Goal: Task Accomplishment & Management: Complete application form

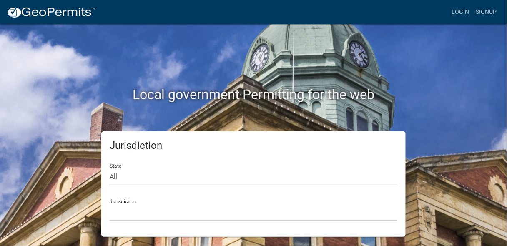
scroll to position [21, 0]
click at [162, 168] on select "All [US_STATE] [US_STATE] [US_STATE] [US_STATE] [US_STATE] [US_STATE] [US_STATE…" at bounding box center [254, 176] width 288 height 17
select select "[US_STATE]"
click at [112, 168] on select "All [US_STATE] [US_STATE] [US_STATE] [US_STATE] [US_STATE] [US_STATE] [US_STATE…" at bounding box center [254, 176] width 288 height 17
click at [155, 208] on select "City of [GEOGRAPHIC_DATA], [US_STATE] [GEOGRAPHIC_DATA], [US_STATE][PERSON_NAME…" at bounding box center [254, 212] width 288 height 17
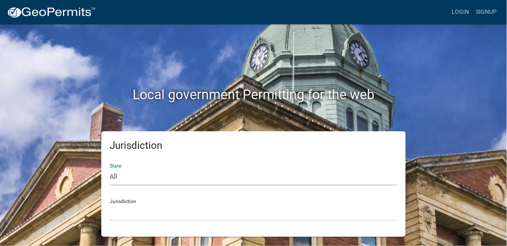
click at [120, 171] on select "All [US_STATE] [US_STATE] [US_STATE] [US_STATE] [US_STATE] [US_STATE] [US_STATE…" at bounding box center [254, 176] width 288 height 17
select select "[US_STATE]"
click at [112, 168] on select "All [US_STATE] [US_STATE] [US_STATE] [US_STATE] [US_STATE] [US_STATE] [US_STATE…" at bounding box center [254, 176] width 288 height 17
click at [133, 215] on select "City of [GEOGRAPHIC_DATA], [US_STATE] [GEOGRAPHIC_DATA], [US_STATE][PERSON_NAME…" at bounding box center [254, 212] width 288 height 17
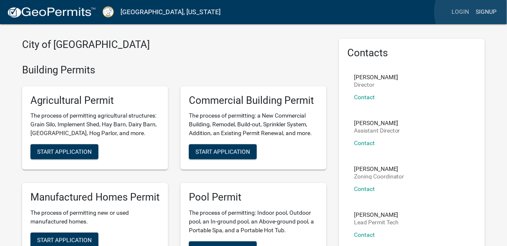
click at [477, 12] on link "Signup" at bounding box center [487, 12] width 28 height 16
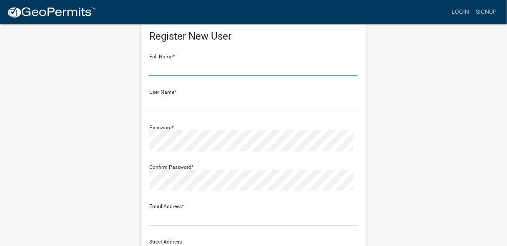
click at [206, 76] on input "text" at bounding box center [253, 67] width 208 height 17
type input "[PERSON_NAME]"
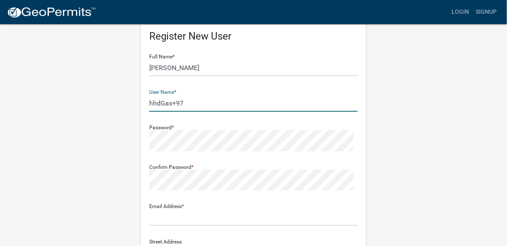
type input "hhdGas+97"
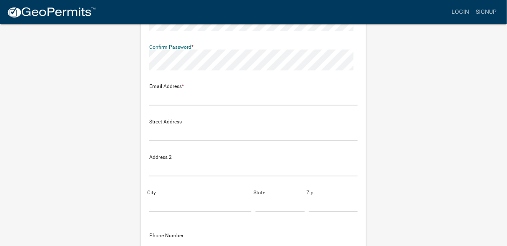
scroll to position [166, 0]
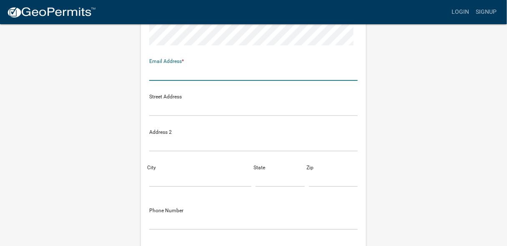
click at [208, 81] on input "text" at bounding box center [253, 72] width 208 height 17
type input "[EMAIL_ADDRESS][DOMAIN_NAME]"
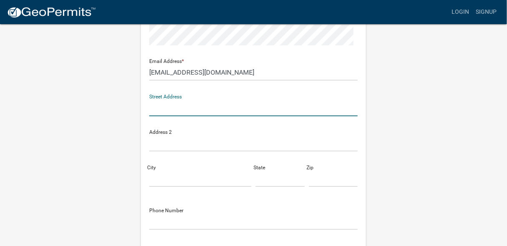
click at [187, 116] on input "text" at bounding box center [253, 107] width 208 height 17
type input "[STREET_ADDRESS]"
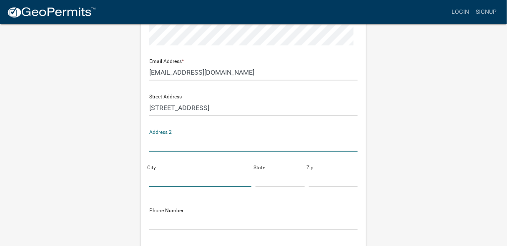
scroll to position [178, 0]
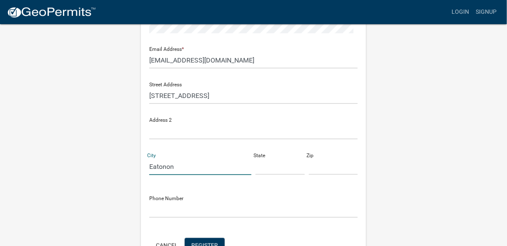
type input "Eatonon"
type input "GA"
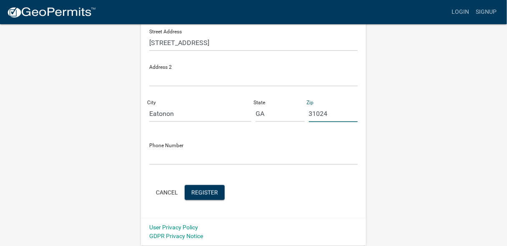
scroll to position [333, 0]
type input "31024"
click at [172, 148] on input "text" at bounding box center [253, 156] width 208 height 17
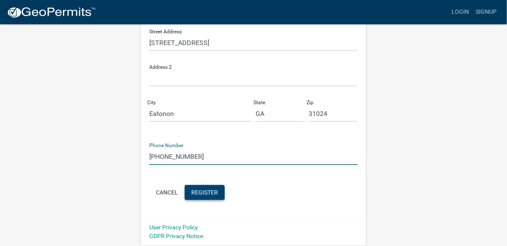
type input "[PHONE_NUMBER]"
click at [214, 189] on span "Register" at bounding box center [204, 192] width 27 height 7
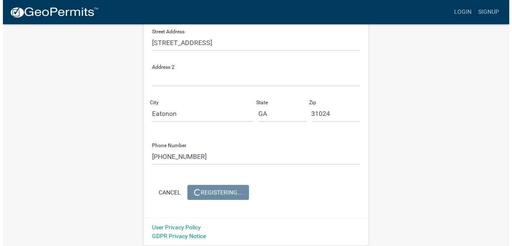
scroll to position [0, 0]
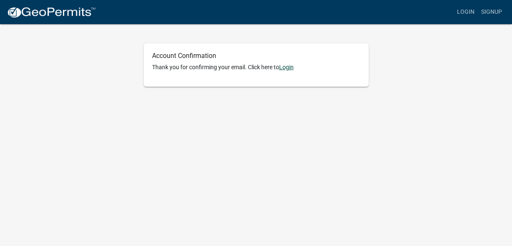
click at [294, 70] on link "Login" at bounding box center [286, 67] width 15 height 7
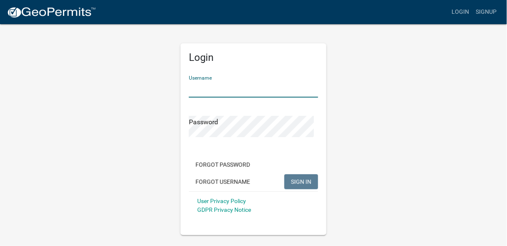
click at [216, 98] on input "Username" at bounding box center [253, 88] width 129 height 17
type input "hhdGas+97"
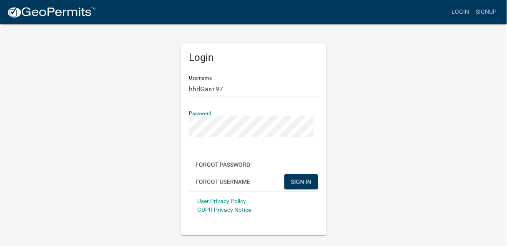
scroll to position [36, 0]
click at [294, 185] on span "SIGN IN" at bounding box center [301, 181] width 20 height 7
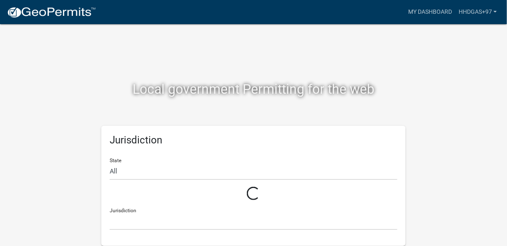
scroll to position [21, 0]
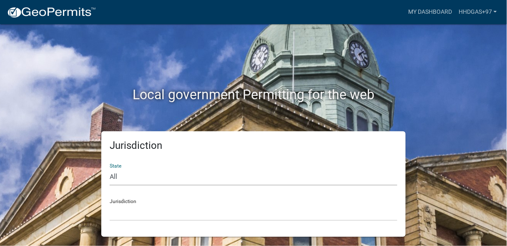
click at [146, 175] on select "All [US_STATE] [US_STATE] [US_STATE] [US_STATE] [US_STATE] [US_STATE] [US_STATE…" at bounding box center [254, 176] width 288 height 17
select select "[US_STATE]"
click at [112, 168] on select "All [US_STATE] [US_STATE] [US_STATE] [US_STATE] [US_STATE] [US_STATE] [US_STATE…" at bounding box center [254, 176] width 288 height 17
click at [137, 213] on select "City of [GEOGRAPHIC_DATA], [US_STATE] [GEOGRAPHIC_DATA], [US_STATE][PERSON_NAME…" at bounding box center [254, 212] width 288 height 17
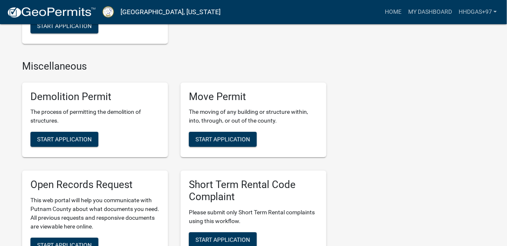
scroll to position [639, 0]
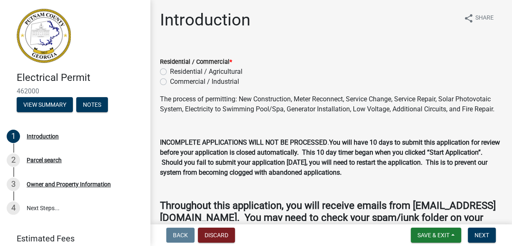
click at [170, 77] on label "Residential / Agricultural" at bounding box center [206, 72] width 73 height 10
click at [170, 72] on input "Residential / Agricultural" at bounding box center [172, 69] width 5 height 5
radio input "true"
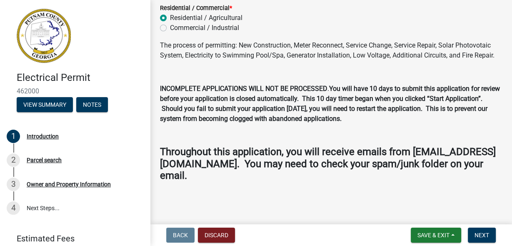
scroll to position [141, 0]
click at [475, 232] on span "Next" at bounding box center [482, 235] width 15 height 7
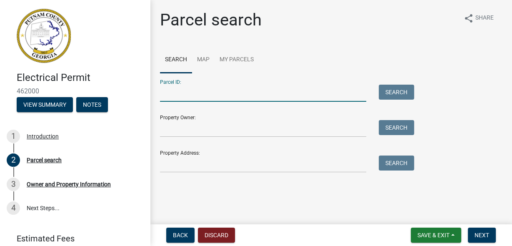
click at [208, 102] on input "Parcel ID:" at bounding box center [263, 93] width 206 height 17
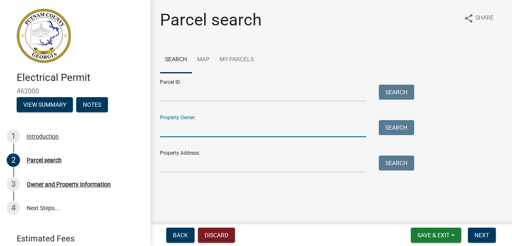
click at [204, 137] on input "Property Owner:" at bounding box center [263, 128] width 206 height 17
type input "[PERSON_NAME]"
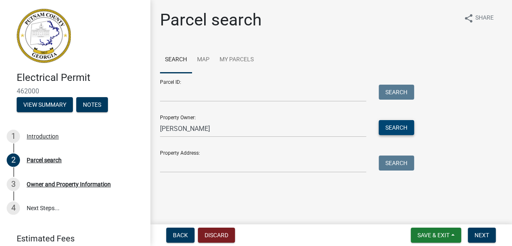
scroll to position [29, 0]
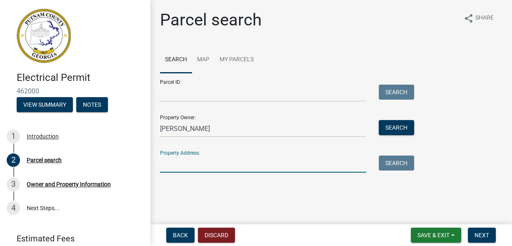
click at [211, 173] on input "Property Address:" at bounding box center [263, 163] width 206 height 17
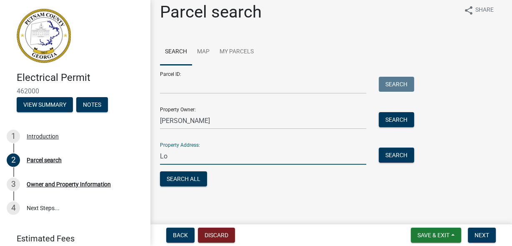
type input "L"
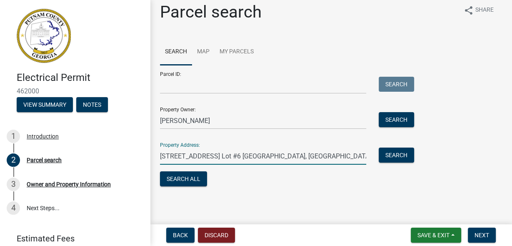
type input "774 Madison Rd. Lot #6 Eatonton, GA"
click at [297, 77] on input "Parcel ID:" at bounding box center [263, 85] width 206 height 17
click at [215, 39] on link "Map" at bounding box center [203, 52] width 23 height 27
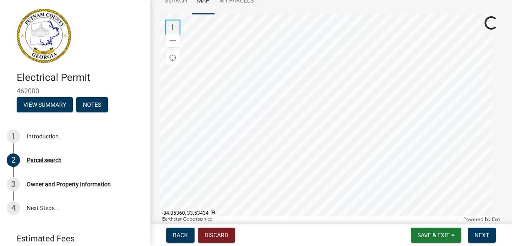
click at [173, 30] on span at bounding box center [173, 27] width 7 height 7
click at [191, 88] on div at bounding box center [331, 118] width 342 height 208
click at [176, 30] on span at bounding box center [173, 27] width 7 height 7
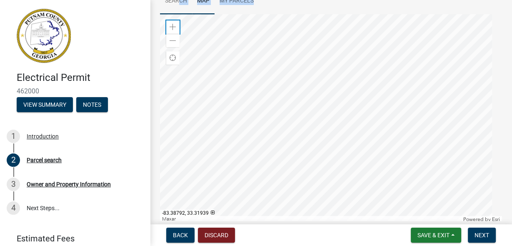
drag, startPoint x: 176, startPoint y: 43, endPoint x: 185, endPoint y: 21, distance: 23.6
click at [185, 21] on wm-search-parcel-data-activity-input "Search Map My Parcels Zoom in Zoom out Find my location Maxar Powered by Esri -…" at bounding box center [331, 105] width 342 height 235
click at [297, 8] on ul "Search Map My Parcels" at bounding box center [331, 1] width 342 height 26
click at [259, 15] on link "My Parcels" at bounding box center [237, 1] width 44 height 27
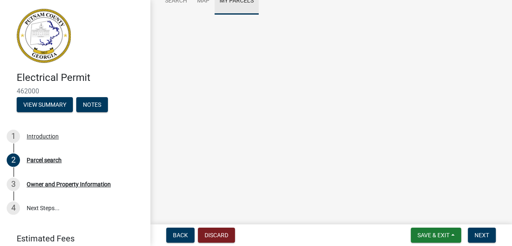
scroll to position [0, 0]
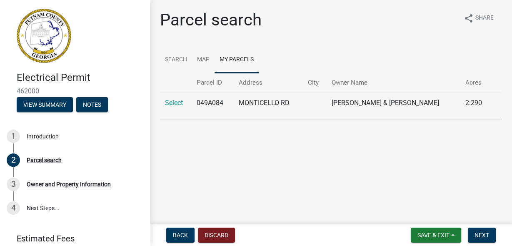
click at [263, 128] on div "Parcel search share Share Search Map My Parcels Parcel ID Address City Owner Na…" at bounding box center [331, 69] width 355 height 118
click at [215, 73] on link "Map" at bounding box center [203, 60] width 23 height 27
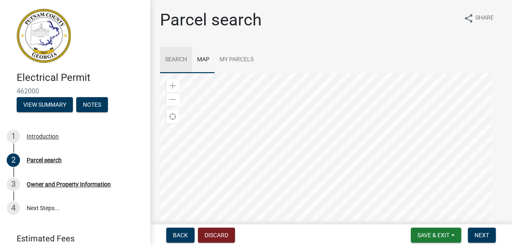
click at [180, 73] on link "Search" at bounding box center [176, 60] width 32 height 27
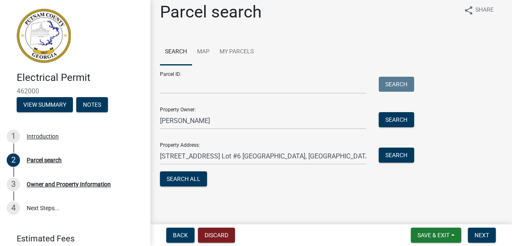
scroll to position [59, 0]
click at [187, 178] on button "Search All" at bounding box center [183, 178] width 47 height 15
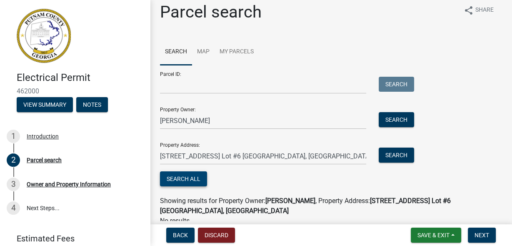
scroll to position [0, 0]
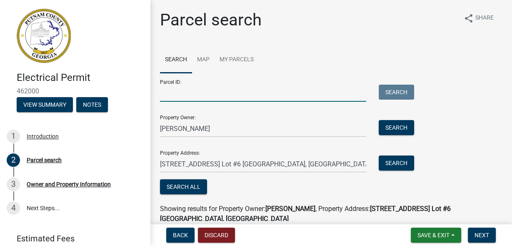
click at [178, 102] on input "Parcel ID:" at bounding box center [263, 93] width 206 height 17
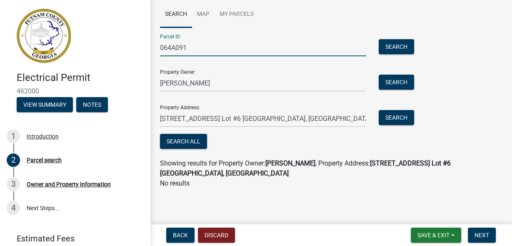
scroll to position [106, 0]
type input "064A091"
click at [475, 232] on span "Next" at bounding box center [482, 235] width 15 height 7
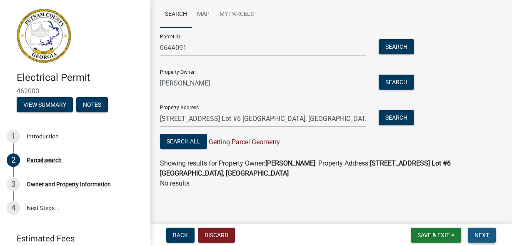
click at [475, 232] on span "Next" at bounding box center [482, 235] width 15 height 7
click at [418, 232] on span "Save & Exit" at bounding box center [434, 235] width 32 height 7
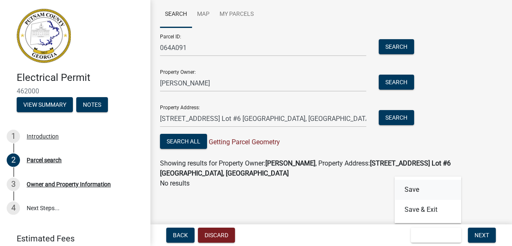
click at [395, 180] on button "Save" at bounding box center [428, 190] width 67 height 20
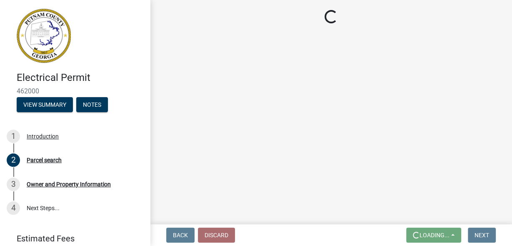
scroll to position [0, 0]
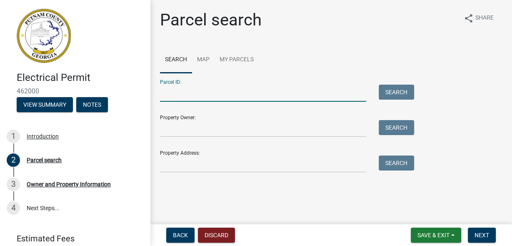
click at [221, 102] on input "Parcel ID:" at bounding box center [263, 93] width 206 height 17
type input "064A091"
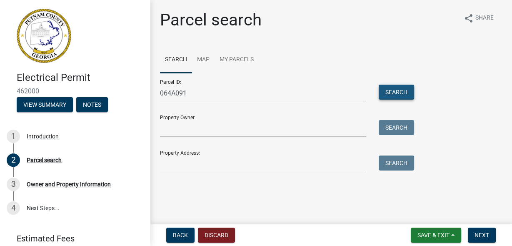
click at [405, 100] on button "Search" at bounding box center [396, 92] width 35 height 15
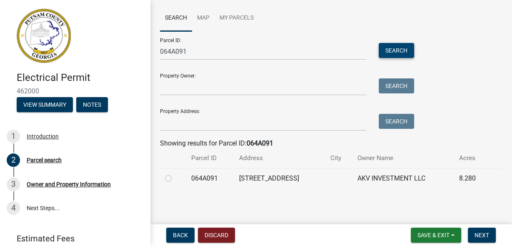
scroll to position [100, 0]
click at [175, 173] on label at bounding box center [175, 173] width 0 height 0
click at [175, 175] on input "radio" at bounding box center [177, 175] width 5 height 5
radio input "true"
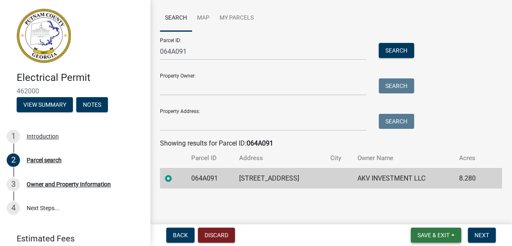
click at [418, 232] on span "Save & Exit" at bounding box center [434, 235] width 32 height 7
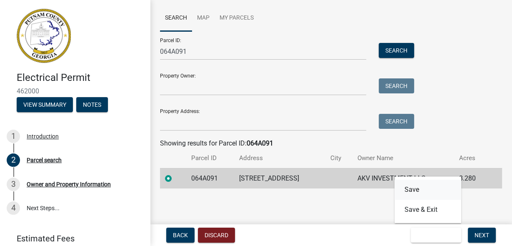
click at [395, 182] on button "Save" at bounding box center [428, 190] width 67 height 20
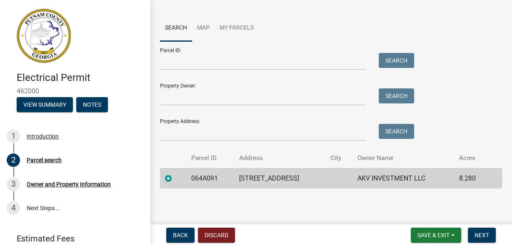
scroll to position [88, 0]
click at [477, 232] on span "Next" at bounding box center [482, 235] width 15 height 7
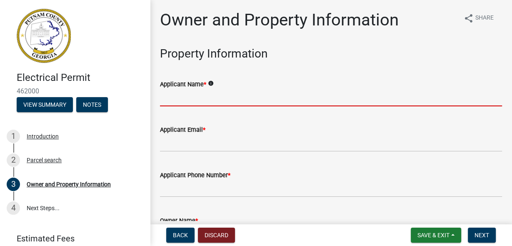
click at [206, 106] on input "Applicant Name *" at bounding box center [331, 97] width 342 height 17
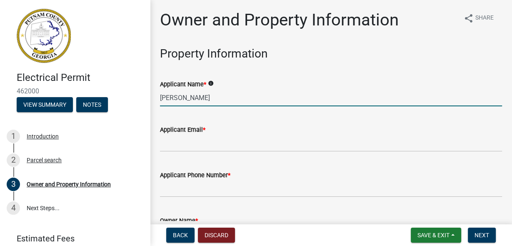
type input "[PERSON_NAME]"
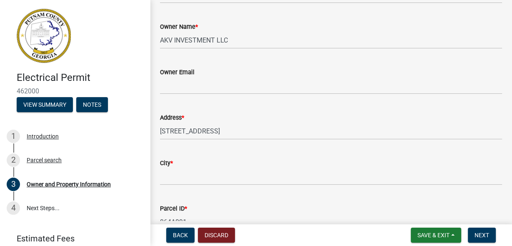
scroll to position [205, 0]
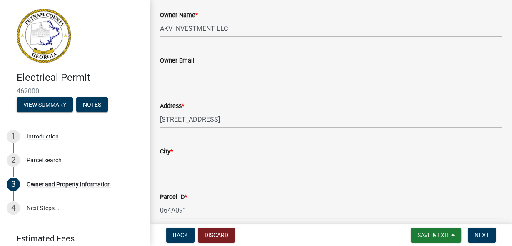
type input "[EMAIL_ADDRESS][DOMAIN_NAME]"
type input "478 696 2909"
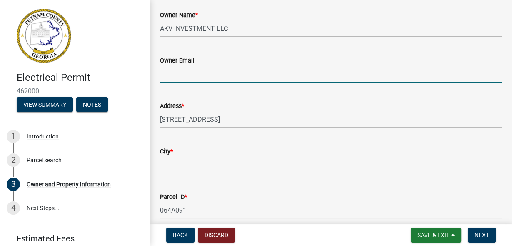
click at [233, 83] on input "Owner Email" at bounding box center [331, 73] width 342 height 17
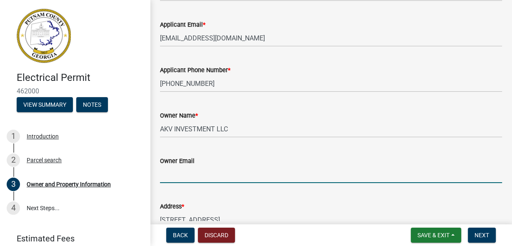
scroll to position [181, 0]
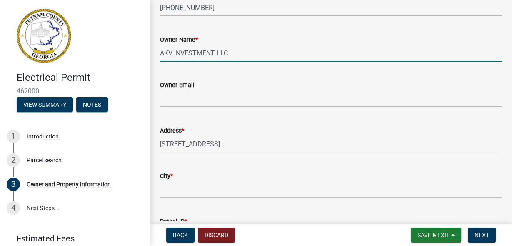
click at [262, 62] on input "AKV INVESTMENT LLC" at bounding box center [331, 53] width 342 height 17
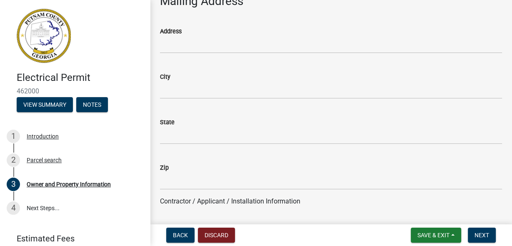
scroll to position [539, 0]
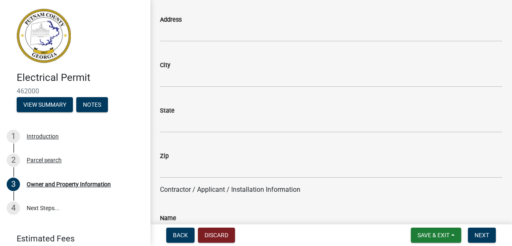
drag, startPoint x: 512, startPoint y: 41, endPoint x: 511, endPoint y: 63, distance: 21.7
click at [511, 63] on main "Owner and Property Information share Share Property Information Applicant Name …" at bounding box center [331, 110] width 362 height 221
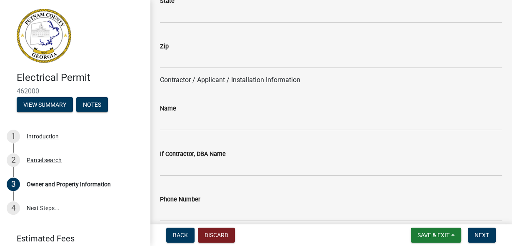
scroll to position [661, 0]
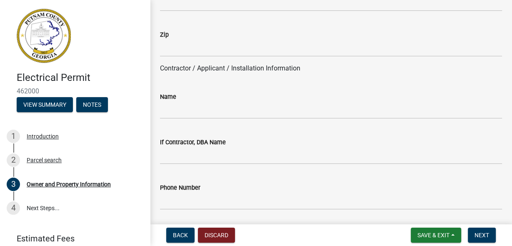
type input "[STREET_ADDRESS]"
type input "Eatonton"
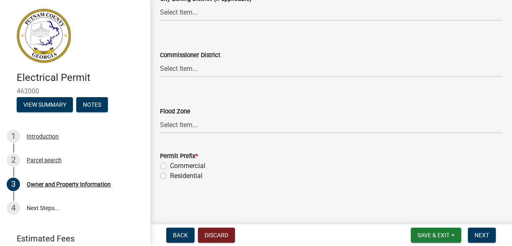
scroll to position [1729, 0]
type input "GA"
radio input "true"
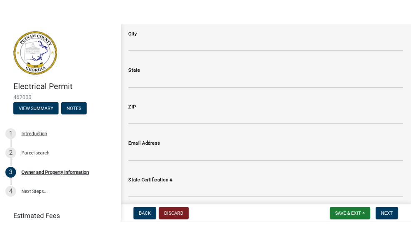
scroll to position [930, 0]
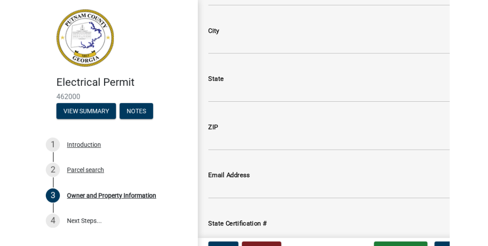
scroll to position [956, 0]
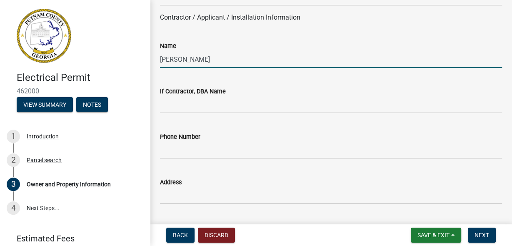
scroll to position [755, 0]
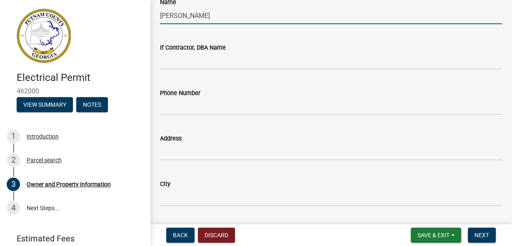
type input "[PERSON_NAME]"
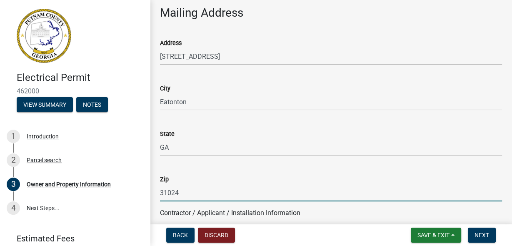
scroll to position [528, 0]
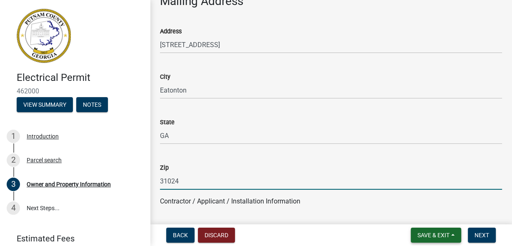
type input "31024"
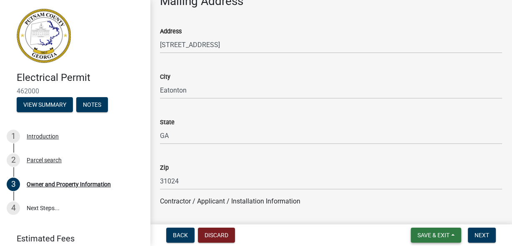
click at [418, 235] on span "Save & Exit" at bounding box center [434, 235] width 32 height 7
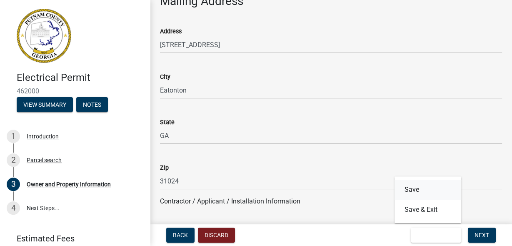
click at [395, 182] on button "Save" at bounding box center [428, 190] width 67 height 20
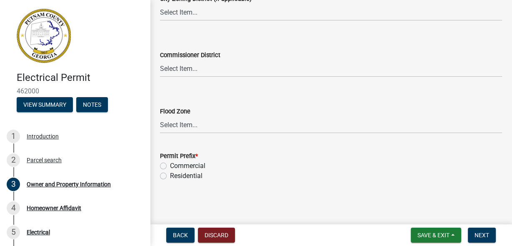
scroll to position [1726, 0]
type input "[PERSON_NAME]"
type input "478 696 2909"
click at [418, 232] on span "Save & Exit" at bounding box center [434, 235] width 32 height 7
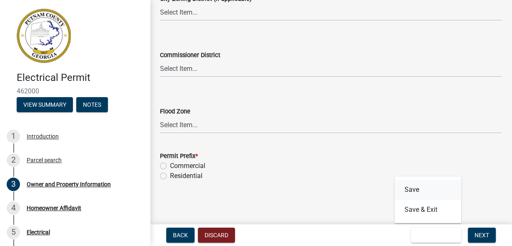
click at [395, 183] on button "Save" at bounding box center [428, 190] width 67 height 20
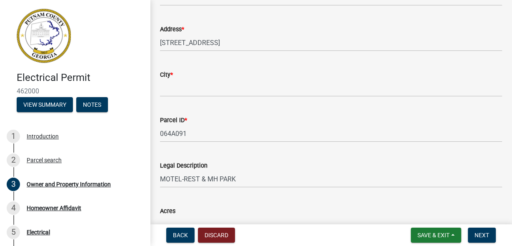
scroll to position [279, 0]
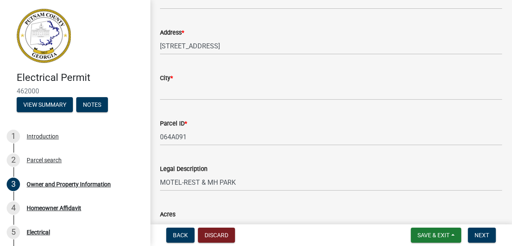
type input "A"
type input "[PERSON_NAME]"
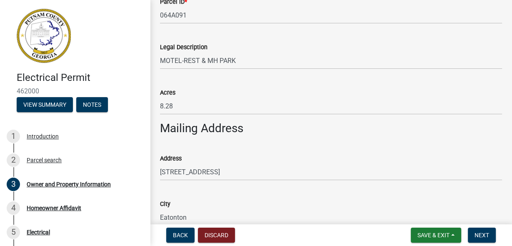
scroll to position [409, 0]
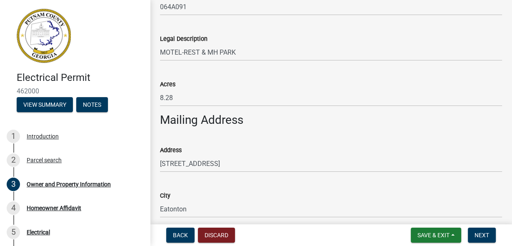
type input "[EMAIL_ADDRESS][DOMAIN_NAME]"
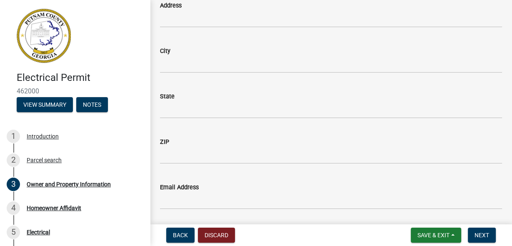
scroll to position [929, 0]
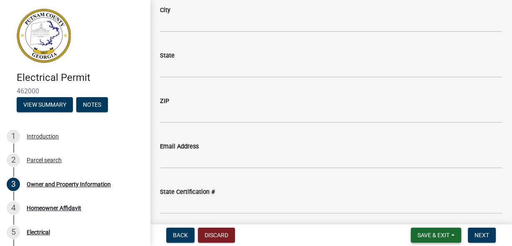
type input "Eatonton"
click at [418, 233] on span "Save & Exit" at bounding box center [434, 235] width 32 height 7
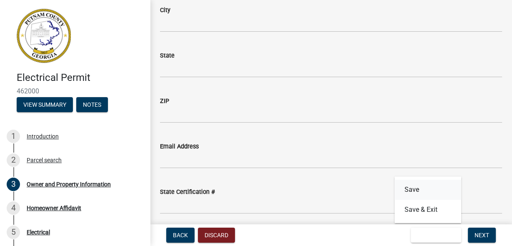
click at [396, 185] on button "Save" at bounding box center [428, 190] width 67 height 20
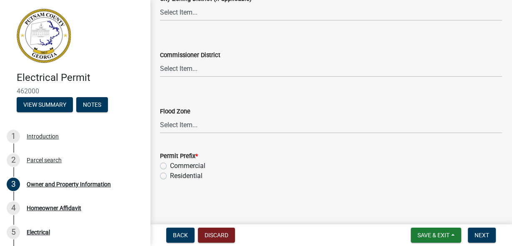
scroll to position [2053, 0]
click at [170, 172] on label "Residential" at bounding box center [186, 176] width 33 height 10
click at [170, 172] on input "Residential" at bounding box center [172, 173] width 5 height 5
radio input "true"
click at [421, 228] on button "Save & Exit" at bounding box center [436, 235] width 50 height 15
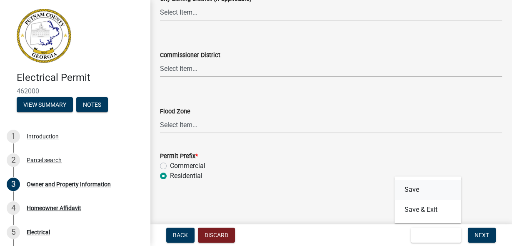
click at [395, 180] on button "Save" at bounding box center [428, 190] width 67 height 20
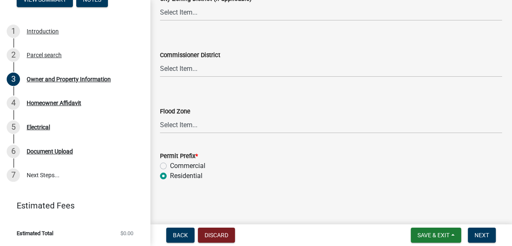
scroll to position [123, 0]
click at [81, 106] on div "Homeowner Affidavit" at bounding box center [54, 103] width 55 height 6
click at [60, 106] on div "Homeowner Affidavit" at bounding box center [54, 103] width 55 height 6
click at [475, 232] on span "Next" at bounding box center [482, 235] width 15 height 7
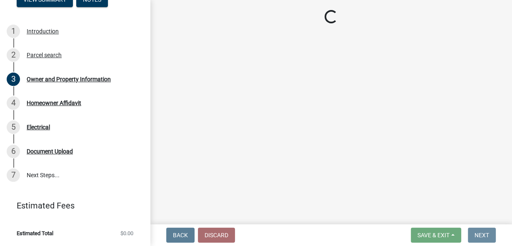
scroll to position [0, 0]
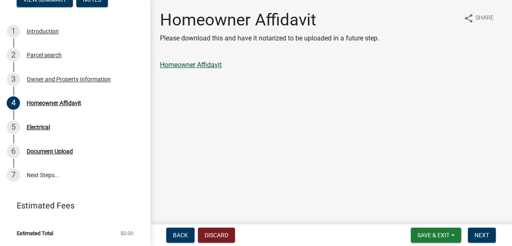
click at [219, 69] on link "Homeowner Affidavit" at bounding box center [191, 65] width 62 height 8
click at [47, 130] on div "Electrical" at bounding box center [38, 127] width 23 height 6
click at [120, 134] on div "5 Electrical" at bounding box center [72, 126] width 130 height 13
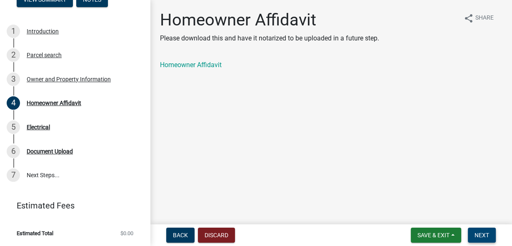
click at [480, 234] on span "Next" at bounding box center [482, 235] width 15 height 7
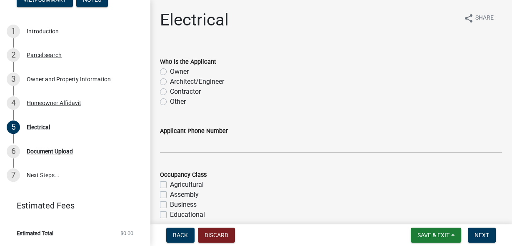
click at [170, 77] on label "Owner" at bounding box center [179, 72] width 19 height 10
click at [170, 72] on input "Owner" at bounding box center [172, 69] width 5 height 5
radio input "true"
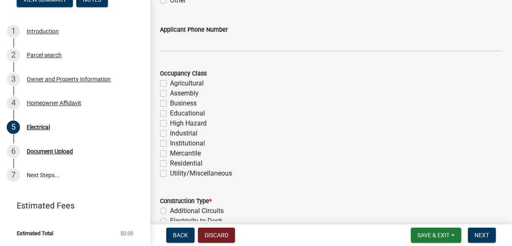
scroll to position [118, 0]
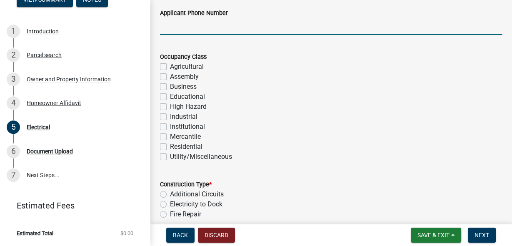
click at [206, 35] on input "Applicant Phone Number" at bounding box center [331, 26] width 342 height 17
type input "478 696 2909"
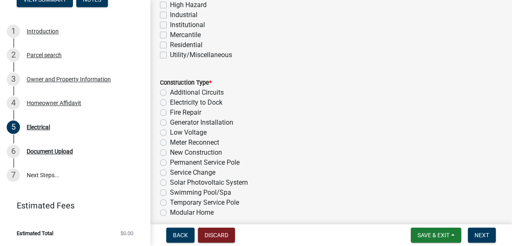
scroll to position [221, 0]
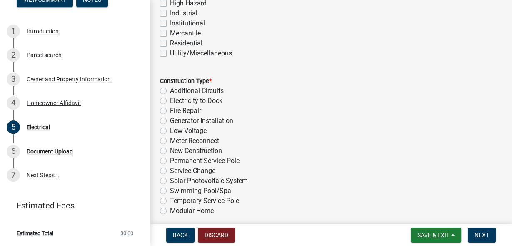
click at [170, 48] on label "Residential" at bounding box center [186, 43] width 33 height 10
click at [170, 44] on input "Residential" at bounding box center [172, 40] width 5 height 5
checkbox input "true"
checkbox input "false"
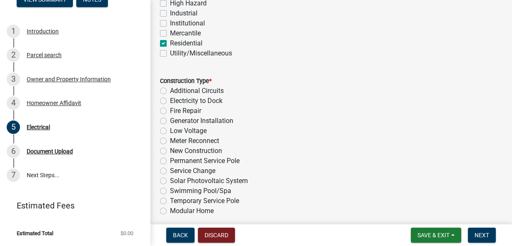
checkbox input "false"
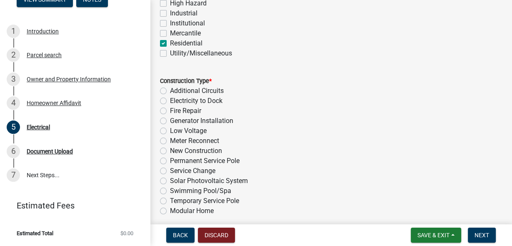
checkbox input "false"
checkbox input "true"
checkbox input "false"
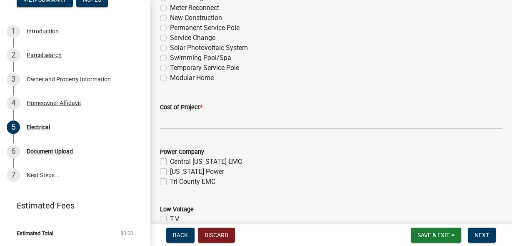
scroll to position [363, 0]
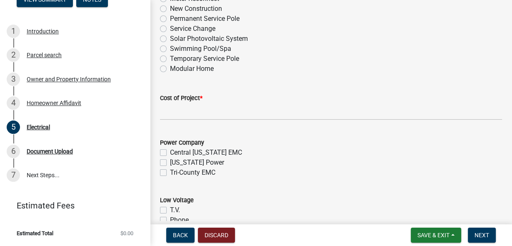
radio input "true"
click at [170, 74] on label "Modular Home" at bounding box center [192, 69] width 44 height 10
click at [170, 69] on input "Modular Home" at bounding box center [172, 66] width 5 height 5
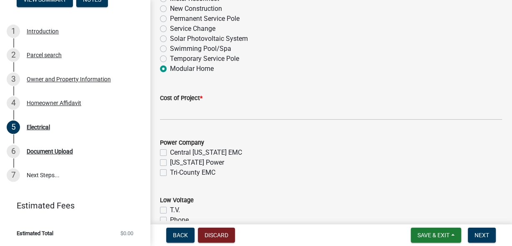
radio input "true"
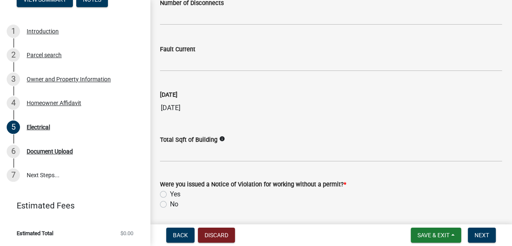
scroll to position [901, 0]
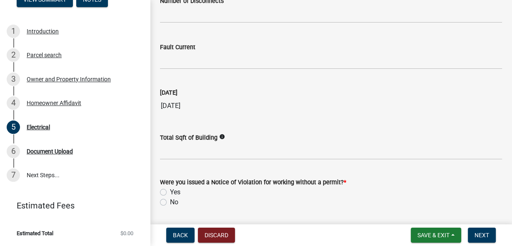
radio input "true"
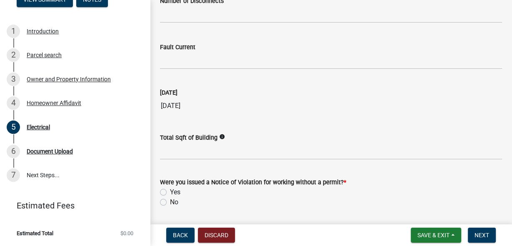
radio input "true"
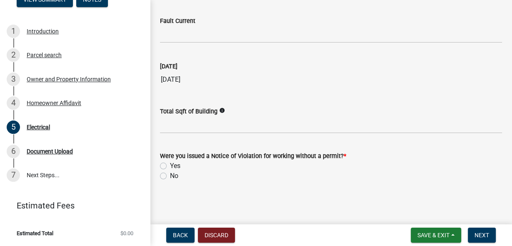
scroll to position [1002, 0]
type input "200"
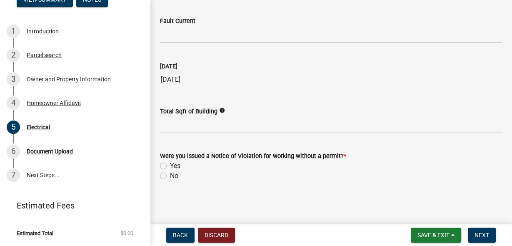
type input "1"
click at [170, 173] on label "No" at bounding box center [174, 176] width 8 height 10
click at [170, 173] on input "No" at bounding box center [172, 173] width 5 height 5
radio input "true"
click at [411, 228] on button "Save & Exit" at bounding box center [436, 235] width 50 height 15
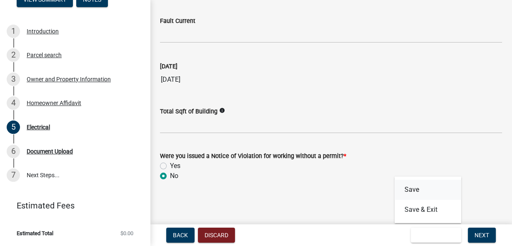
click at [395, 180] on button "Save" at bounding box center [428, 190] width 67 height 20
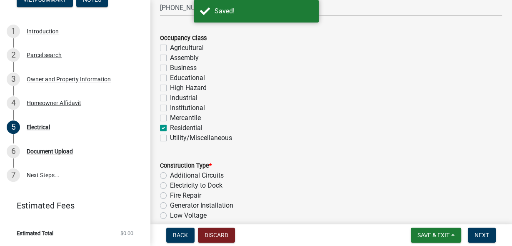
scroll to position [146, 0]
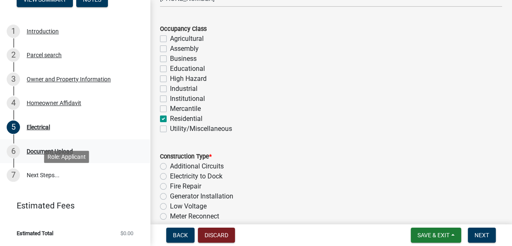
click at [73, 154] on div "Document Upload" at bounding box center [50, 151] width 46 height 6
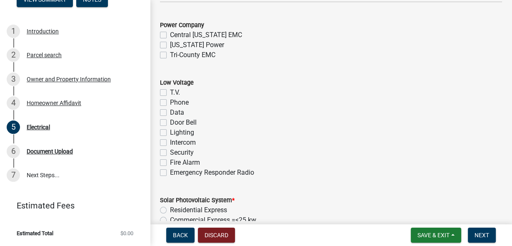
scroll to position [483, 0]
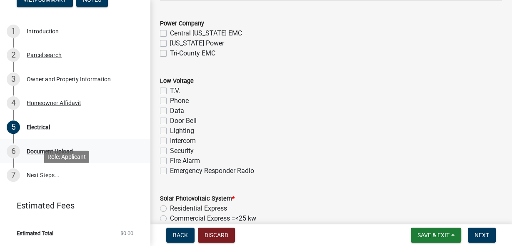
click at [56, 154] on div "Document Upload" at bounding box center [50, 151] width 46 height 6
click at [483, 232] on span "Next" at bounding box center [482, 235] width 15 height 7
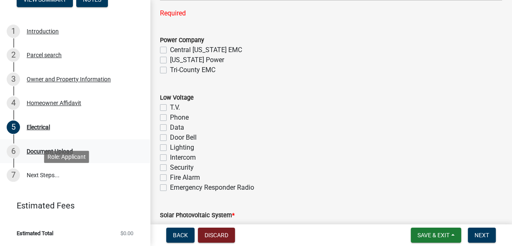
click at [73, 154] on div "Document Upload" at bounding box center [50, 151] width 46 height 6
click at [470, 228] on button "Next" at bounding box center [482, 235] width 28 height 15
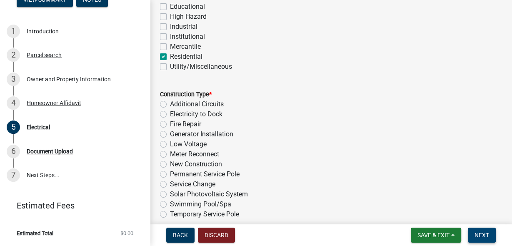
scroll to position [210, 0]
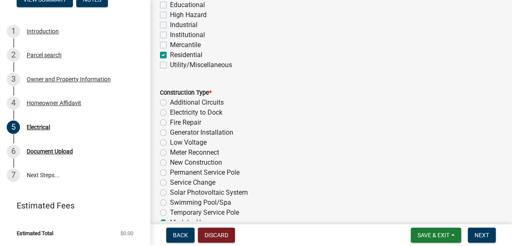
click at [512, 55] on main "Electrical share Share Who is the Applicant Owner Architect/Engineer Contractor…" at bounding box center [331, 110] width 362 height 221
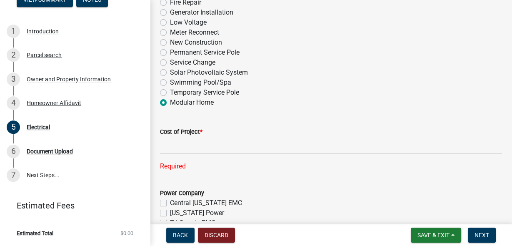
scroll to position [386, 0]
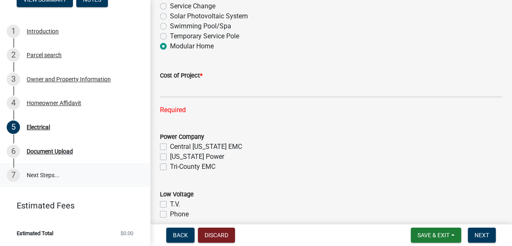
click at [49, 187] on link "7 Next Steps..." at bounding box center [75, 175] width 150 height 24
click at [14, 182] on div "7" at bounding box center [13, 174] width 13 height 13
click at [481, 239] on button "Next" at bounding box center [482, 235] width 28 height 15
click at [477, 234] on span "Next" at bounding box center [482, 235] width 15 height 7
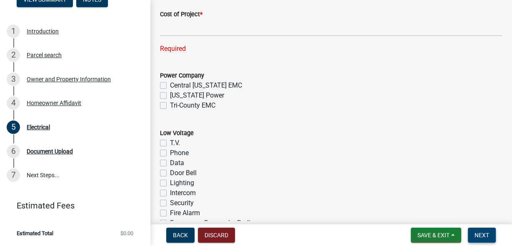
scroll to position [453, 0]
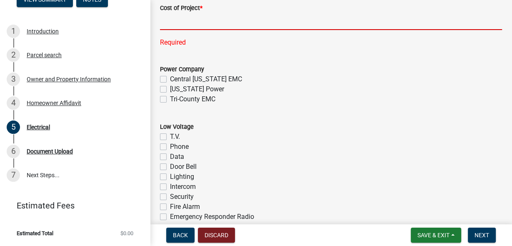
click at [187, 30] on input "text" at bounding box center [331, 21] width 342 height 17
type input "3"
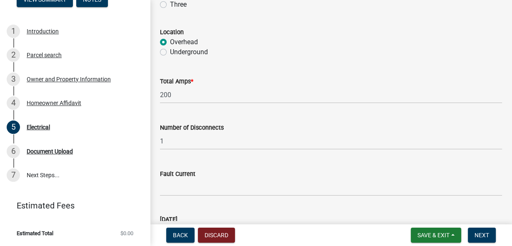
scroll to position [809, 0]
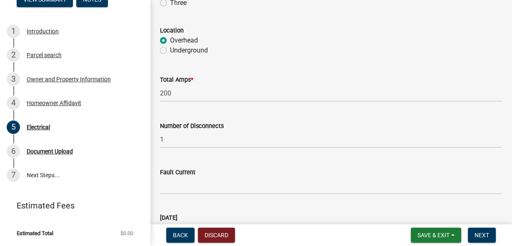
type input "3000"
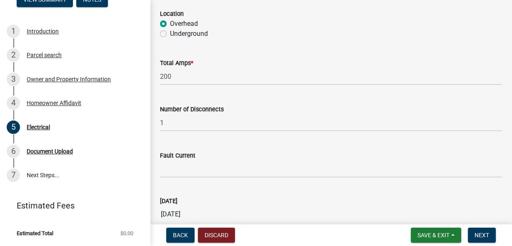
scroll to position [788, 0]
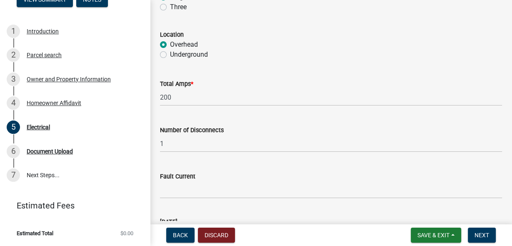
radio input "true"
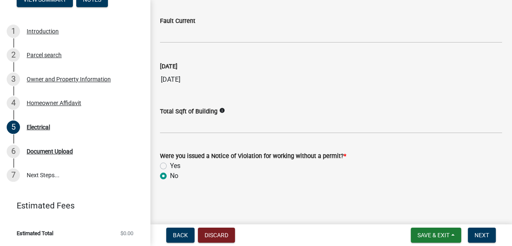
scroll to position [1206, 0]
drag, startPoint x: 512, startPoint y: 188, endPoint x: 511, endPoint y: 202, distance: 13.8
click at [511, 202] on main "Electrical share Share Who is the Applicant Owner Architect/Engineer Contractor…" at bounding box center [331, 110] width 362 height 221
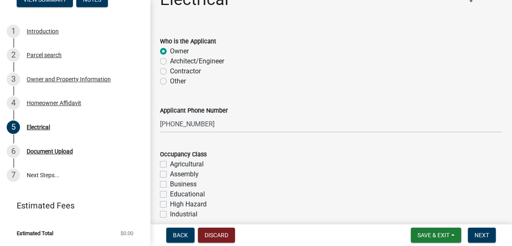
scroll to position [0, 0]
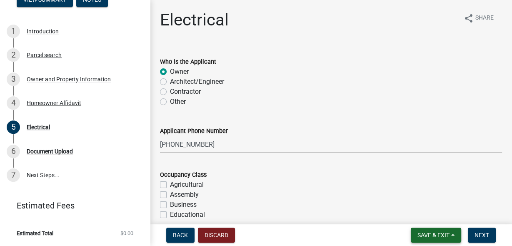
click at [426, 232] on span "Save & Exit" at bounding box center [434, 235] width 32 height 7
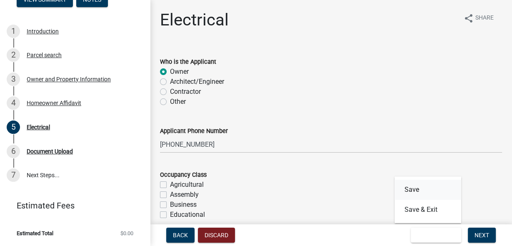
click at [395, 183] on button "Save" at bounding box center [428, 190] width 67 height 20
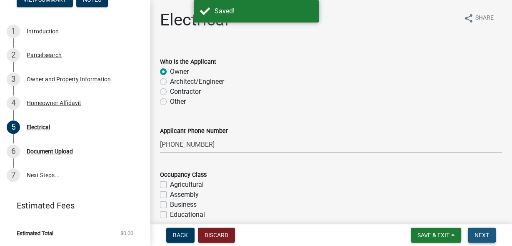
click at [476, 233] on span "Next" at bounding box center [482, 235] width 15 height 7
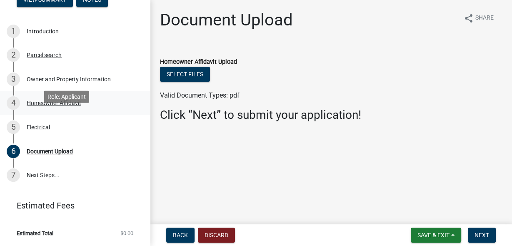
click at [72, 106] on div "Homeowner Affidavit" at bounding box center [54, 103] width 55 height 6
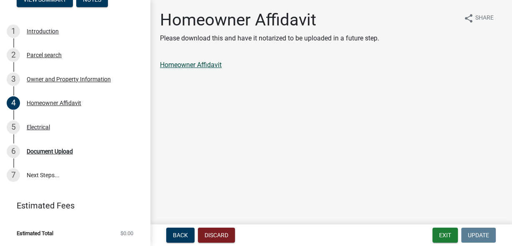
click at [185, 69] on link "Homeowner Affidavit" at bounding box center [191, 65] width 62 height 8
click at [46, 34] on div "Introduction" at bounding box center [43, 31] width 32 height 6
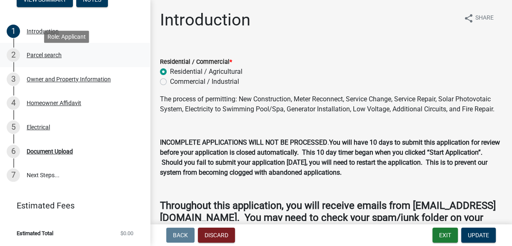
click at [52, 58] on div "Parcel search" at bounding box center [44, 55] width 35 height 6
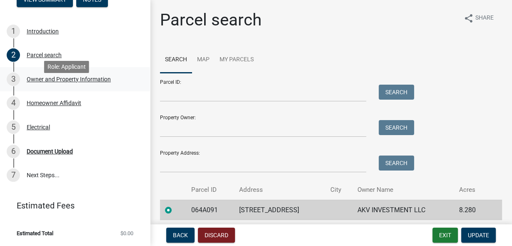
click at [52, 82] on div "Owner and Property Information" at bounding box center [69, 79] width 84 height 6
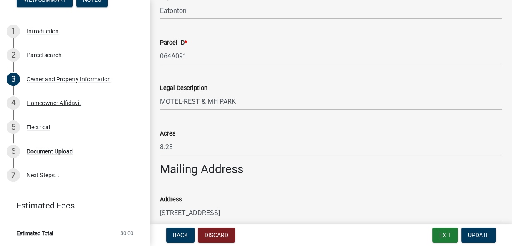
scroll to position [383, 0]
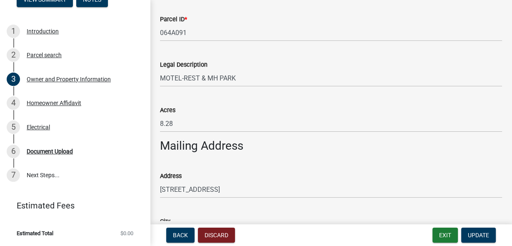
type input "774 MADISON RD Lots # 6 & 7"
click at [468, 233] on span "Update" at bounding box center [478, 235] width 21 height 7
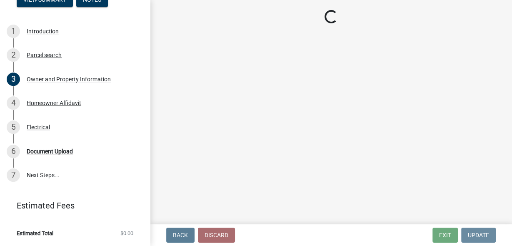
scroll to position [0, 0]
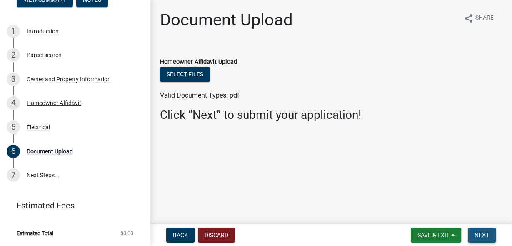
click at [475, 232] on span "Next" at bounding box center [482, 235] width 15 height 7
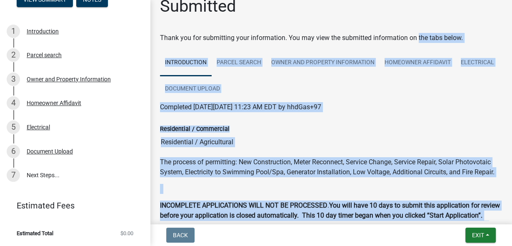
scroll to position [12, 0]
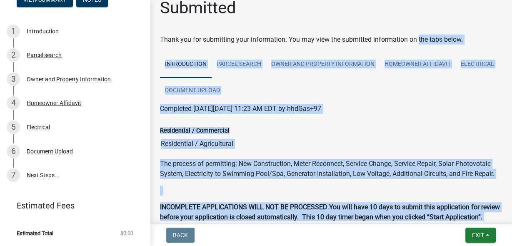
drag, startPoint x: 512, startPoint y: 152, endPoint x: 503, endPoint y: 45, distance: 107.9
click at [503, 45] on main "Submitted Thank you for submitting your information. You may view the submitted…" at bounding box center [331, 110] width 362 height 221
click at [491, 45] on div "Thank you for submitting your information. You may view the submitted informati…" at bounding box center [331, 40] width 342 height 10
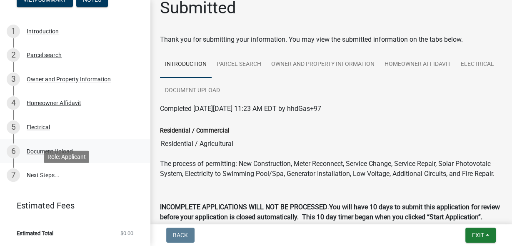
click at [58, 154] on div "Document Upload" at bounding box center [50, 151] width 46 height 6
